Goal: Task Accomplishment & Management: Complete application form

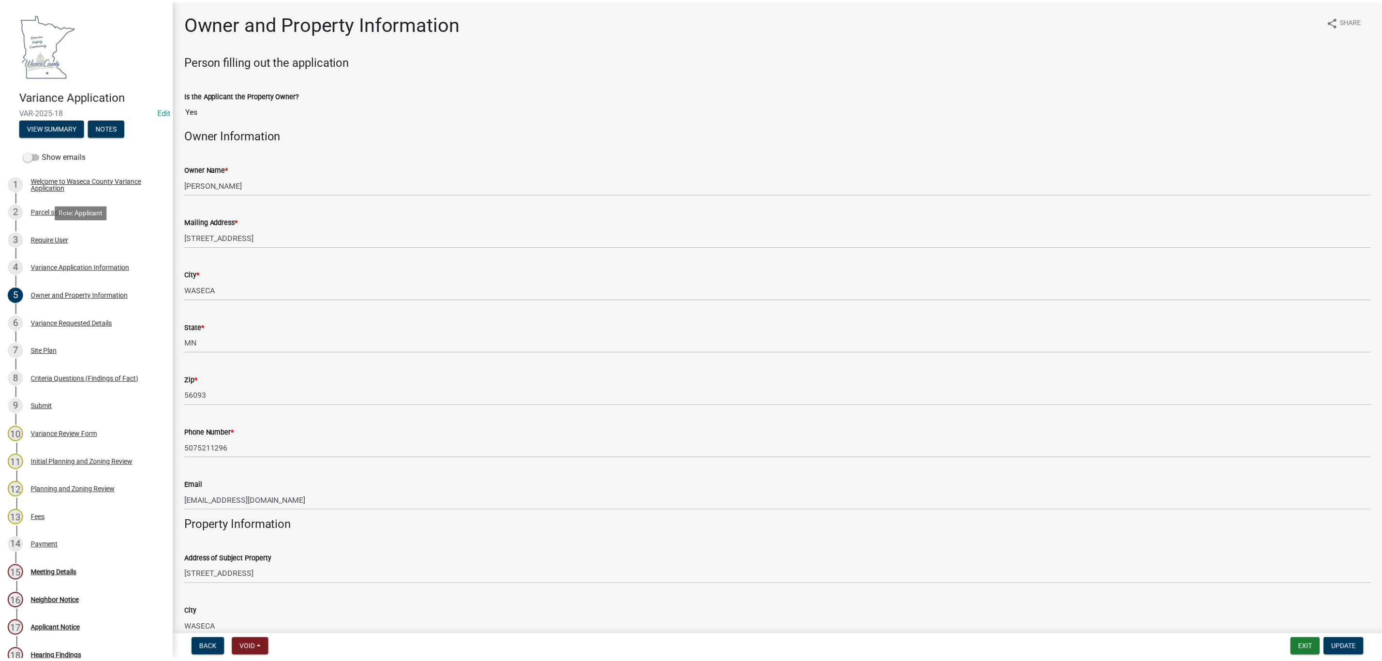
scroll to position [218, 0]
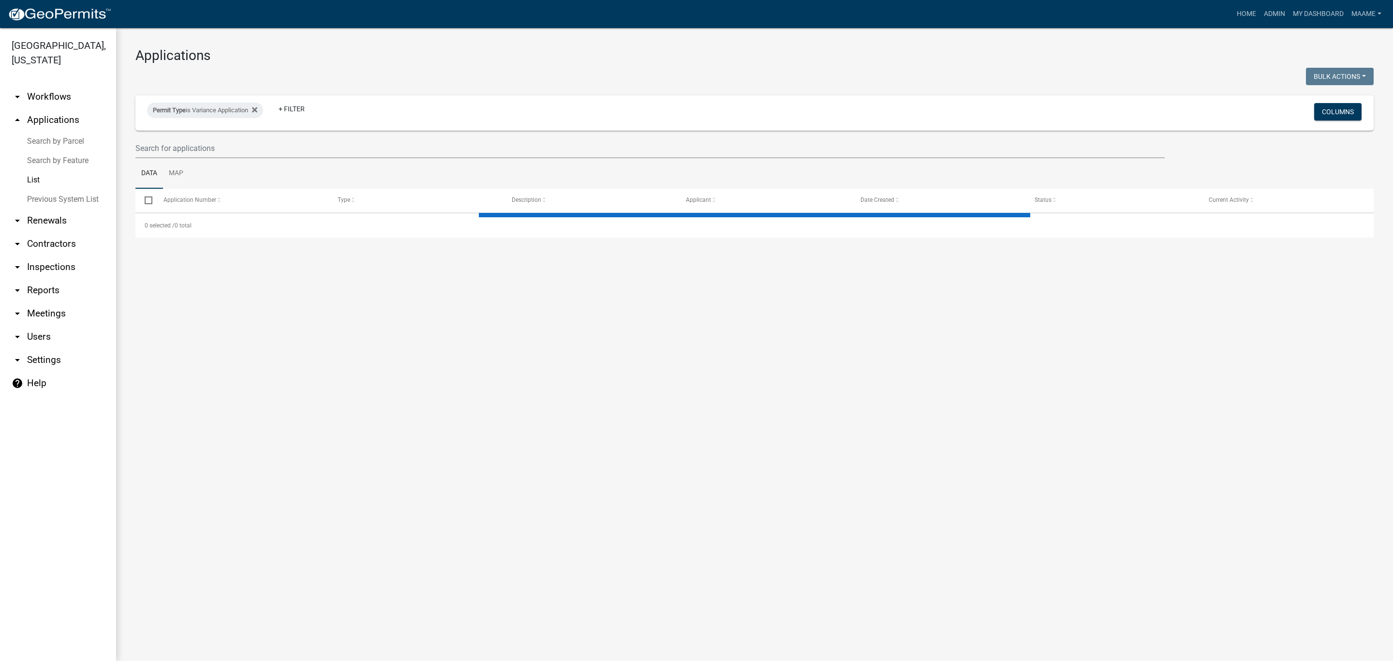
select select "3: 100"
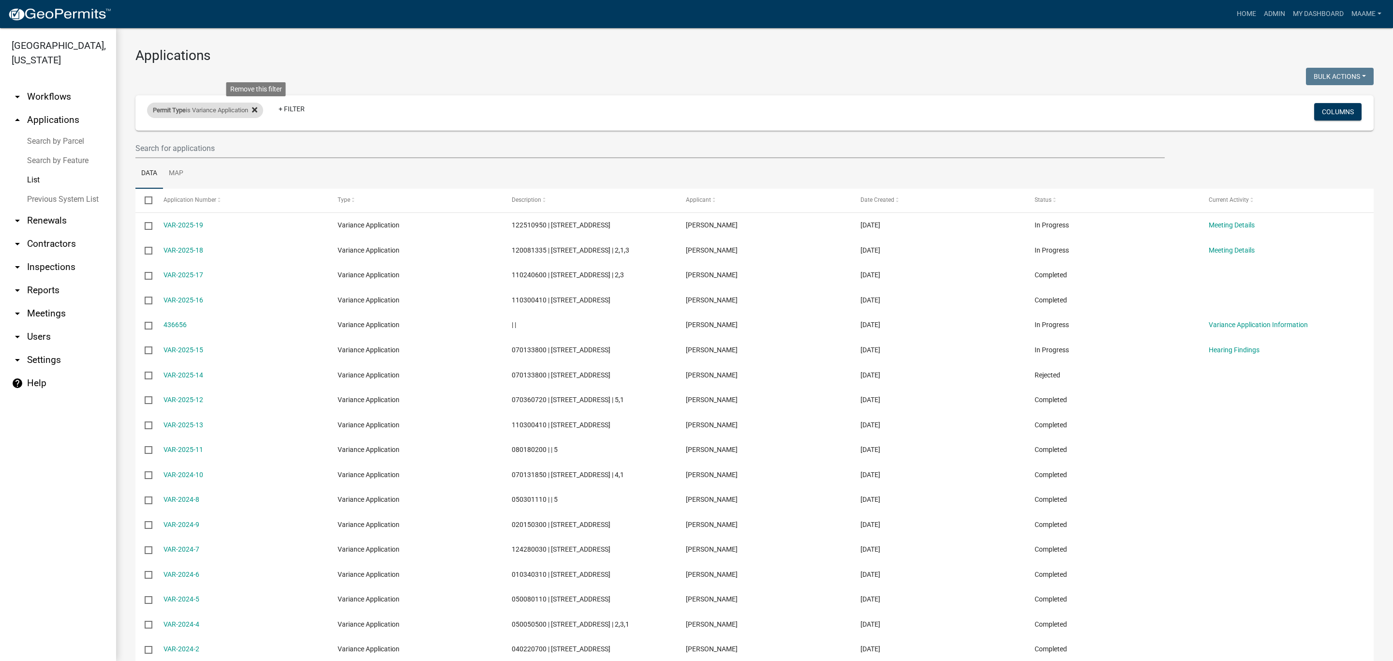
click at [257, 106] on icon at bounding box center [254, 110] width 5 height 8
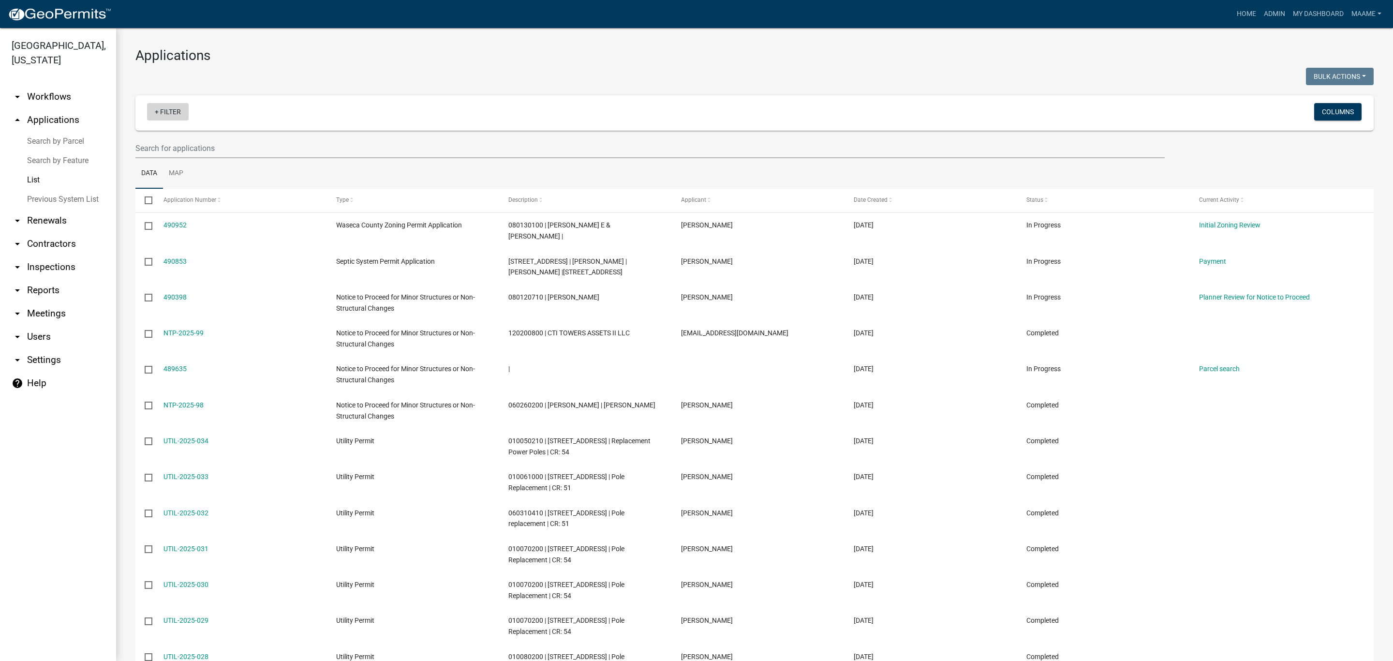
click at [166, 116] on link "+ Filter" at bounding box center [168, 111] width 42 height 17
click at [403, 54] on h3 "Applications" at bounding box center [754, 55] width 1238 height 16
click at [1311, 12] on link "My Dashboard" at bounding box center [1318, 14] width 59 height 18
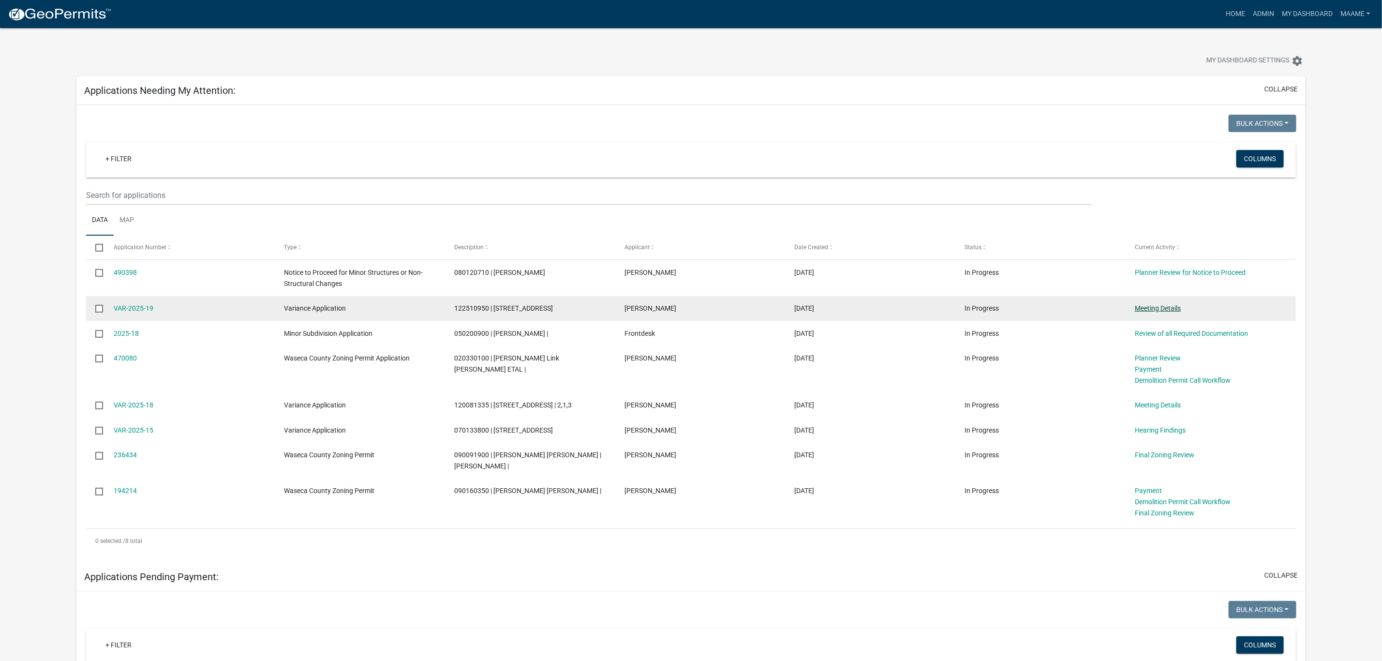
click at [1145, 308] on link "Meeting Details" at bounding box center [1158, 308] width 46 height 8
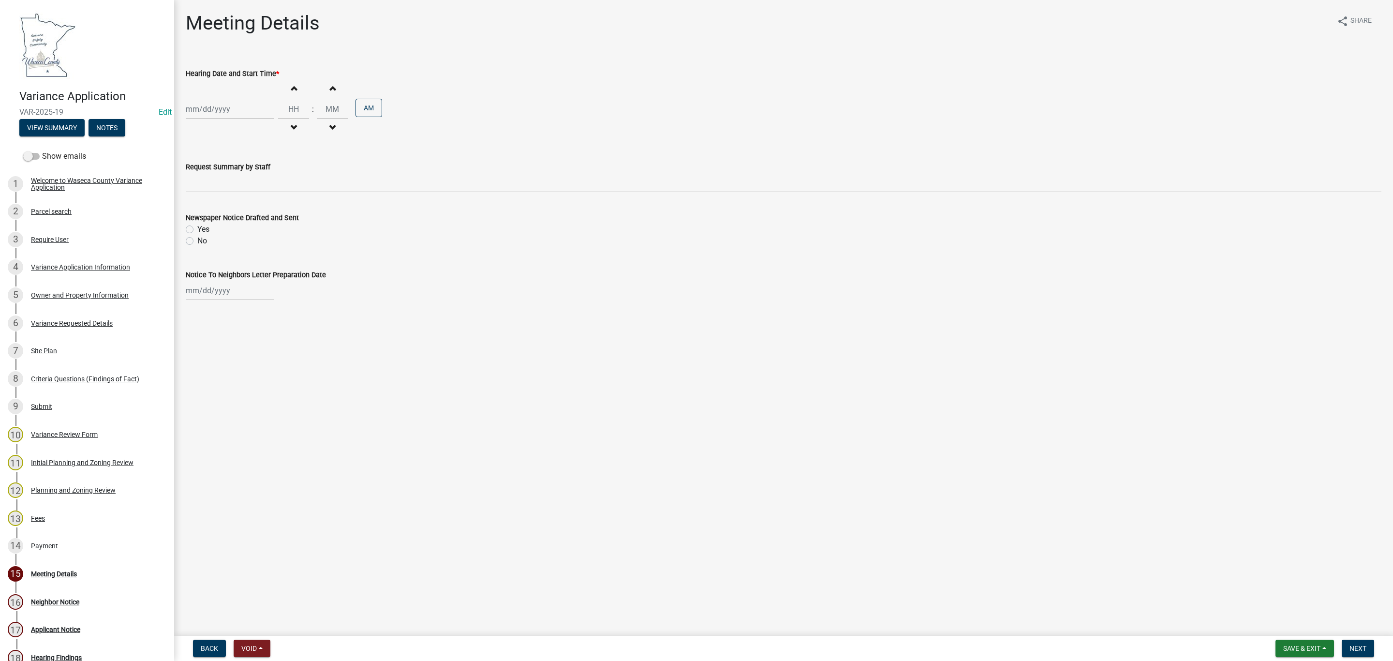
select select "10"
select select "2025"
click at [224, 107] on input "Hearing Date and Start Time *" at bounding box center [230, 109] width 89 height 20
click at [286, 127] on button "Next month" at bounding box center [289, 129] width 12 height 15
select select "11"
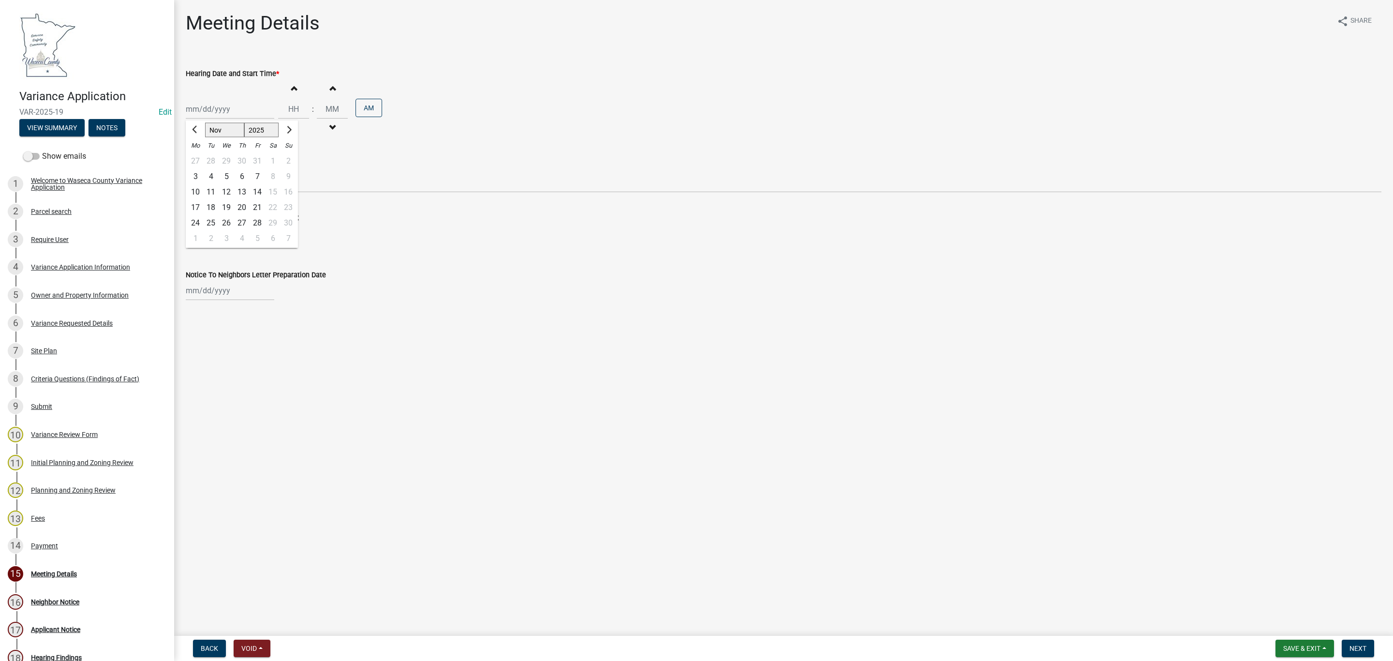
click at [240, 173] on div "6" at bounding box center [241, 176] width 15 height 15
type input "[DATE]"
click at [288, 106] on input "Hours" at bounding box center [293, 109] width 31 height 20
click at [291, 91] on span "button" at bounding box center [293, 88] width 5 height 8
type input "01"
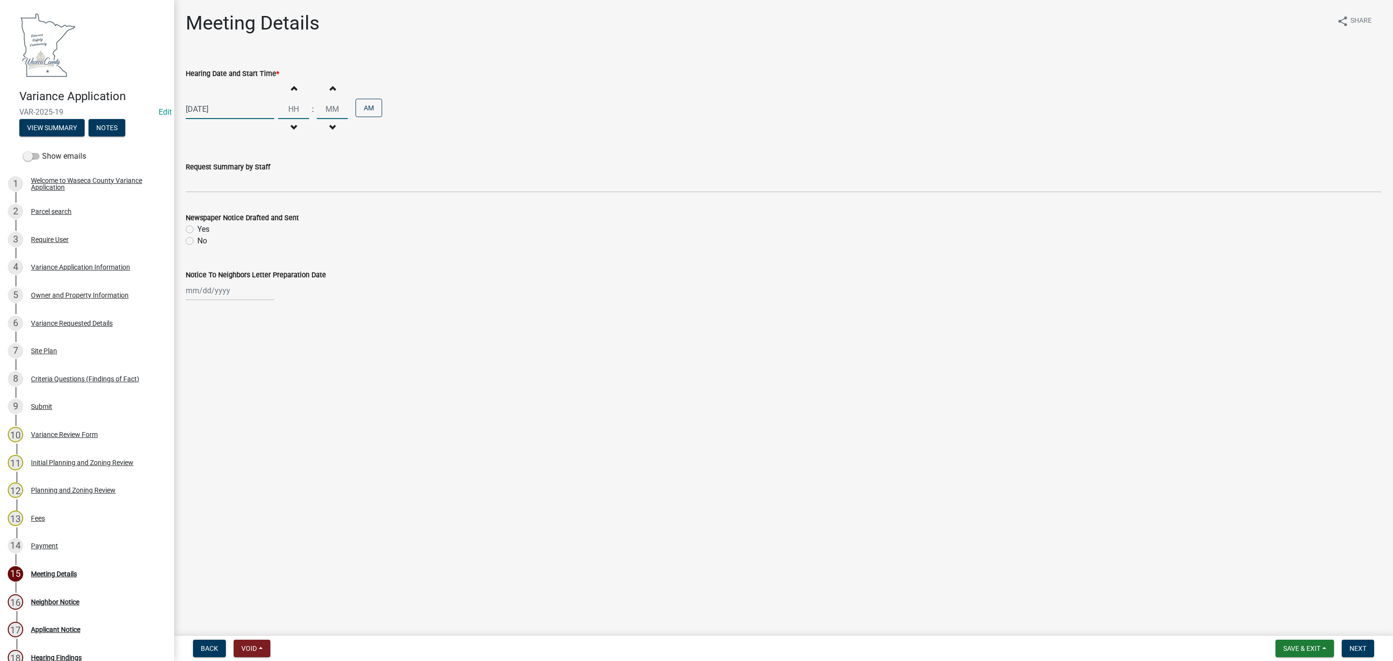
type input "00"
click at [360, 106] on button "AM" at bounding box center [369, 108] width 27 height 18
click at [284, 86] on button "Increment hours" at bounding box center [294, 87] width 20 height 17
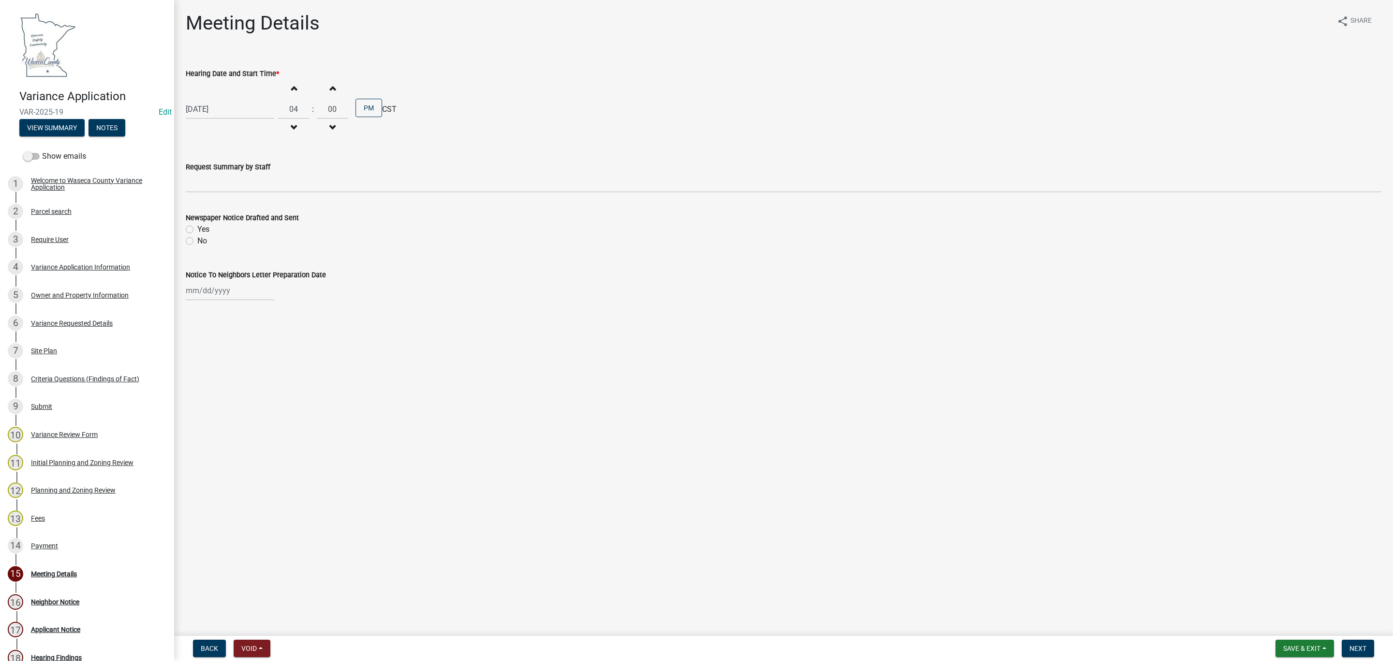
click at [284, 86] on button "Increment hours" at bounding box center [294, 87] width 20 height 17
type input "06"
click at [197, 226] on label "Yes" at bounding box center [203, 230] width 12 height 12
click at [197, 226] on input "Yes" at bounding box center [200, 227] width 6 height 6
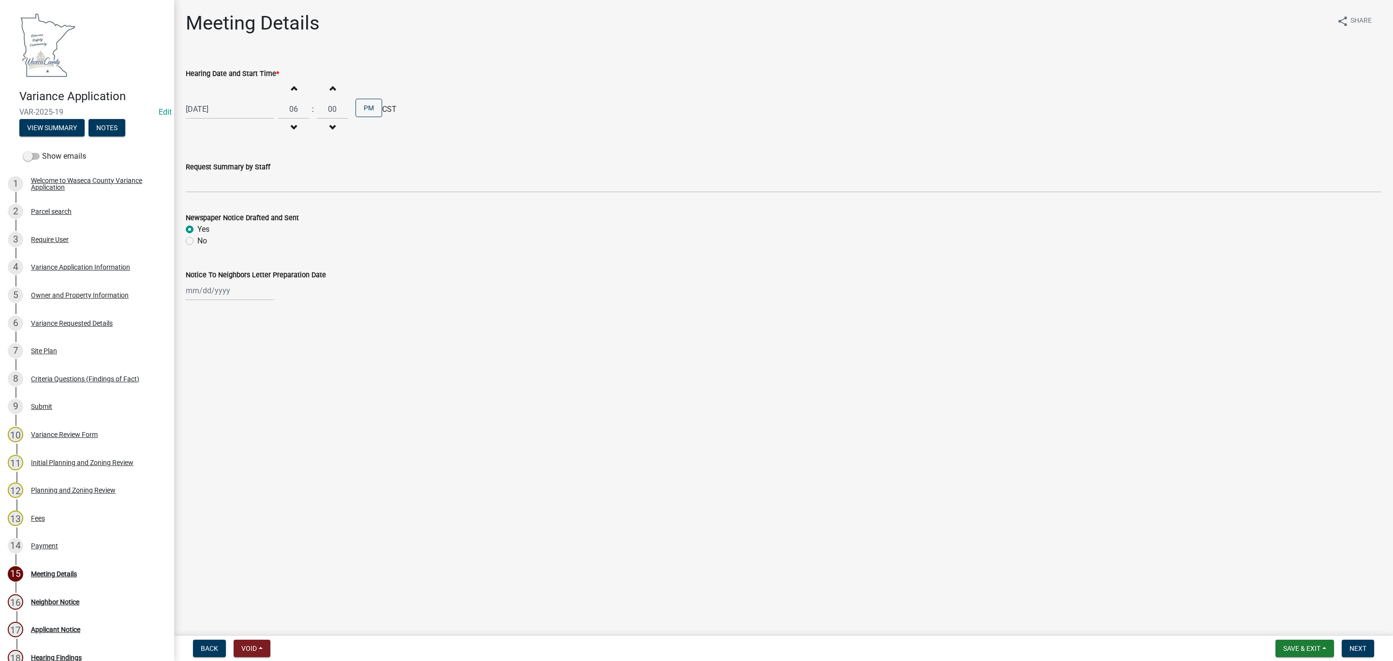
radio input "true"
select select "10"
select select "2025"
click at [193, 293] on input "Notice To Neighbors Letter Preparation Date" at bounding box center [230, 291] width 89 height 20
click at [261, 359] on div "10" at bounding box center [257, 357] width 15 height 15
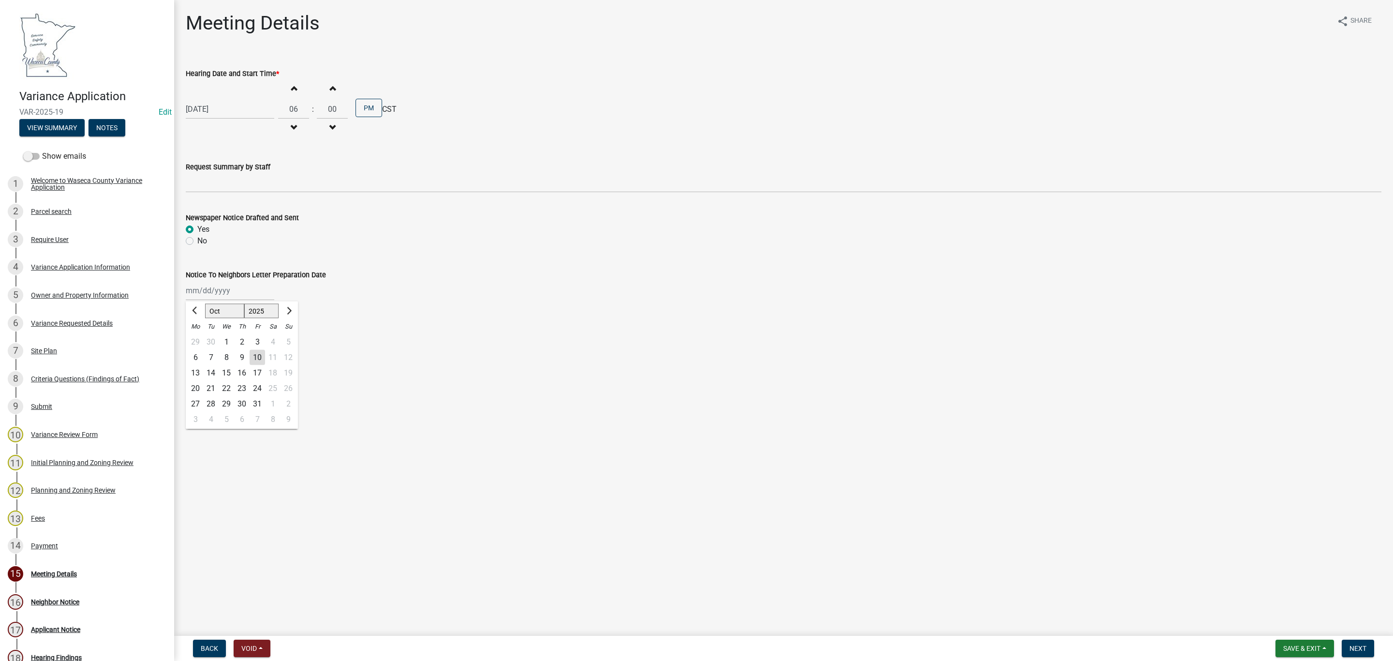
type input "[DATE]"
click at [1296, 645] on span "Save & Exit" at bounding box center [1301, 648] width 37 height 8
click at [1289, 621] on button "Save & Exit" at bounding box center [1295, 623] width 77 height 23
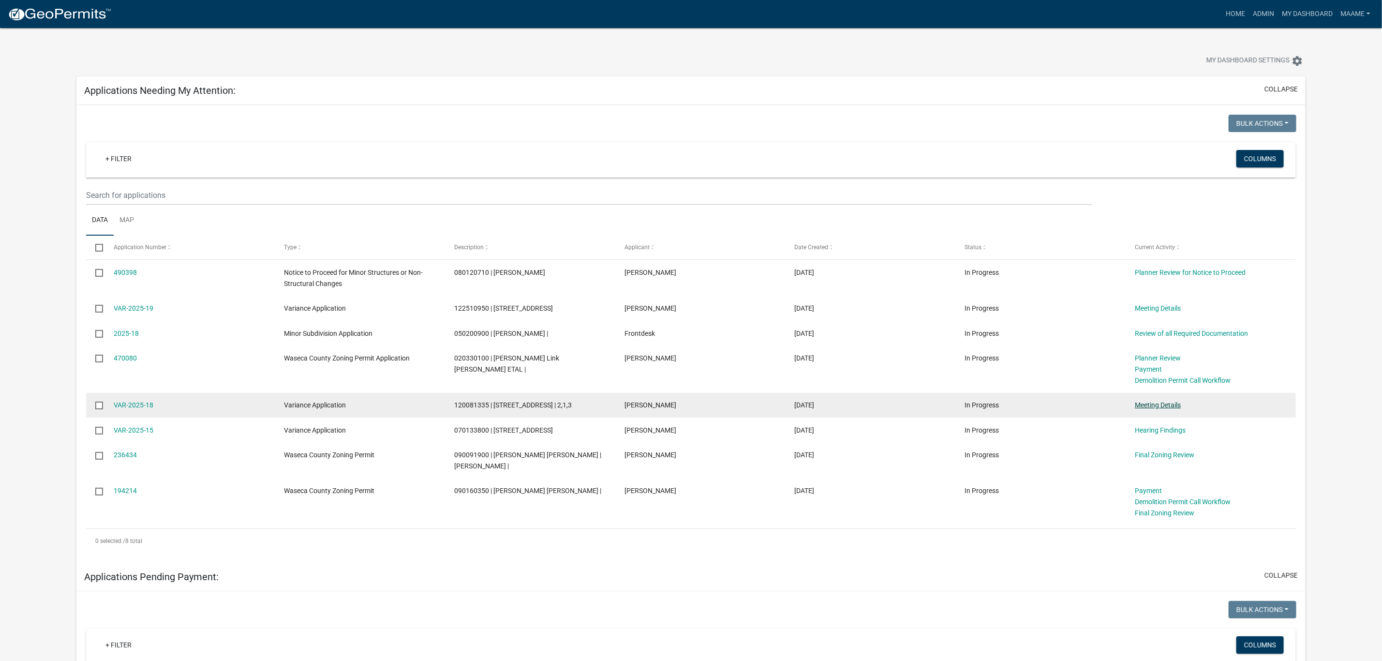
click at [1167, 403] on link "Meeting Details" at bounding box center [1158, 405] width 46 height 8
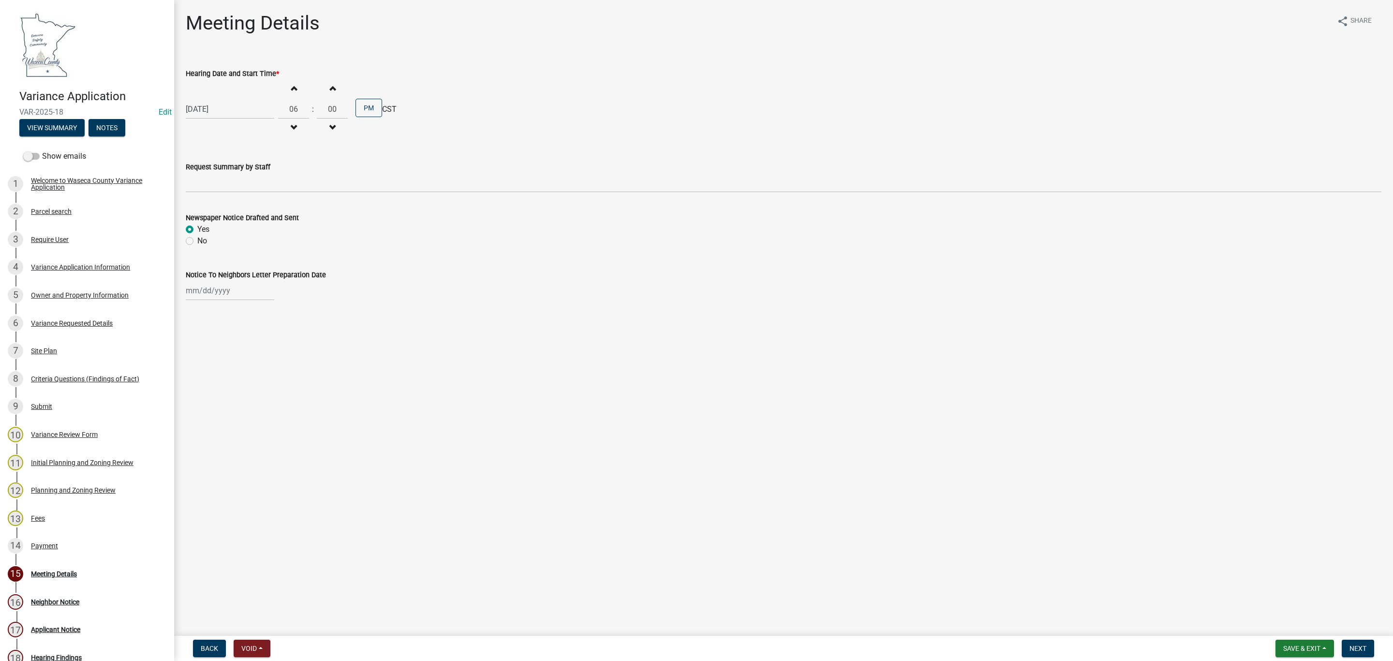
click at [192, 285] on div at bounding box center [230, 291] width 89 height 20
select select "10"
select select "2025"
click at [256, 354] on div "10" at bounding box center [257, 357] width 15 height 15
type input "[DATE]"
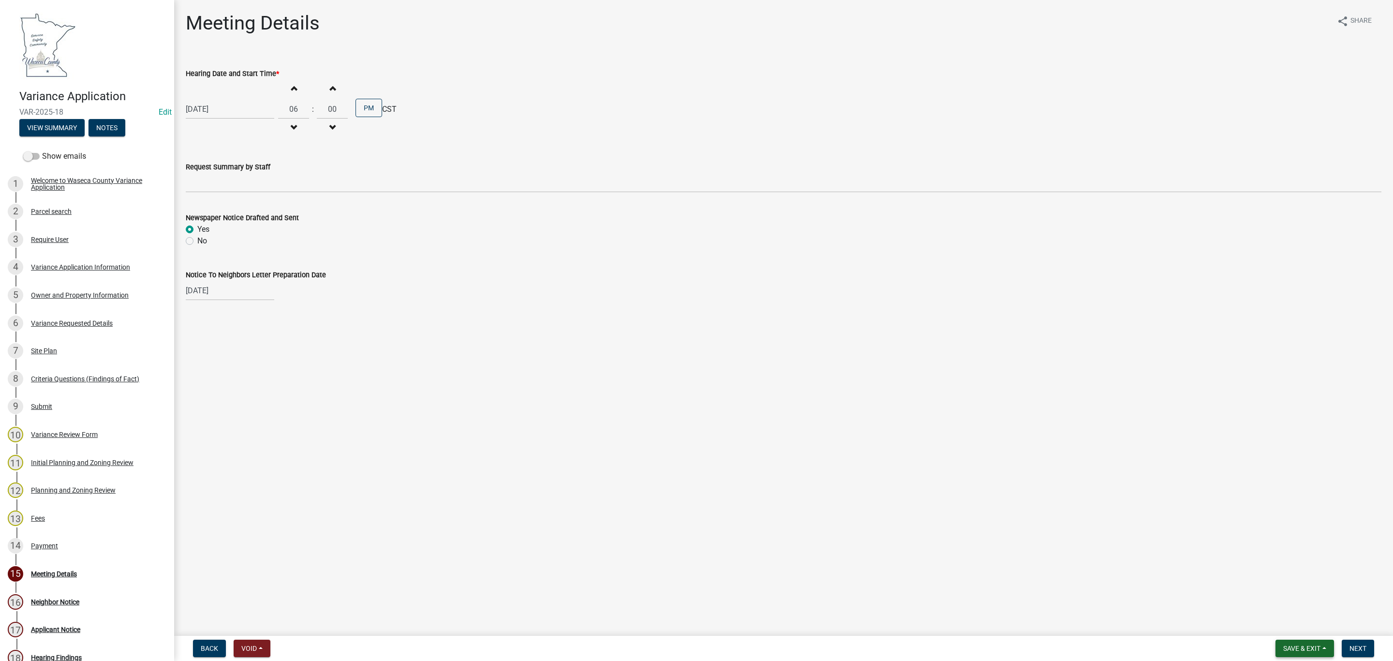
click at [1302, 648] on span "Save & Exit" at bounding box center [1301, 648] width 37 height 8
click at [1294, 623] on button "Save & Exit" at bounding box center [1295, 623] width 77 height 23
